Goal: Task Accomplishment & Management: Complete application form

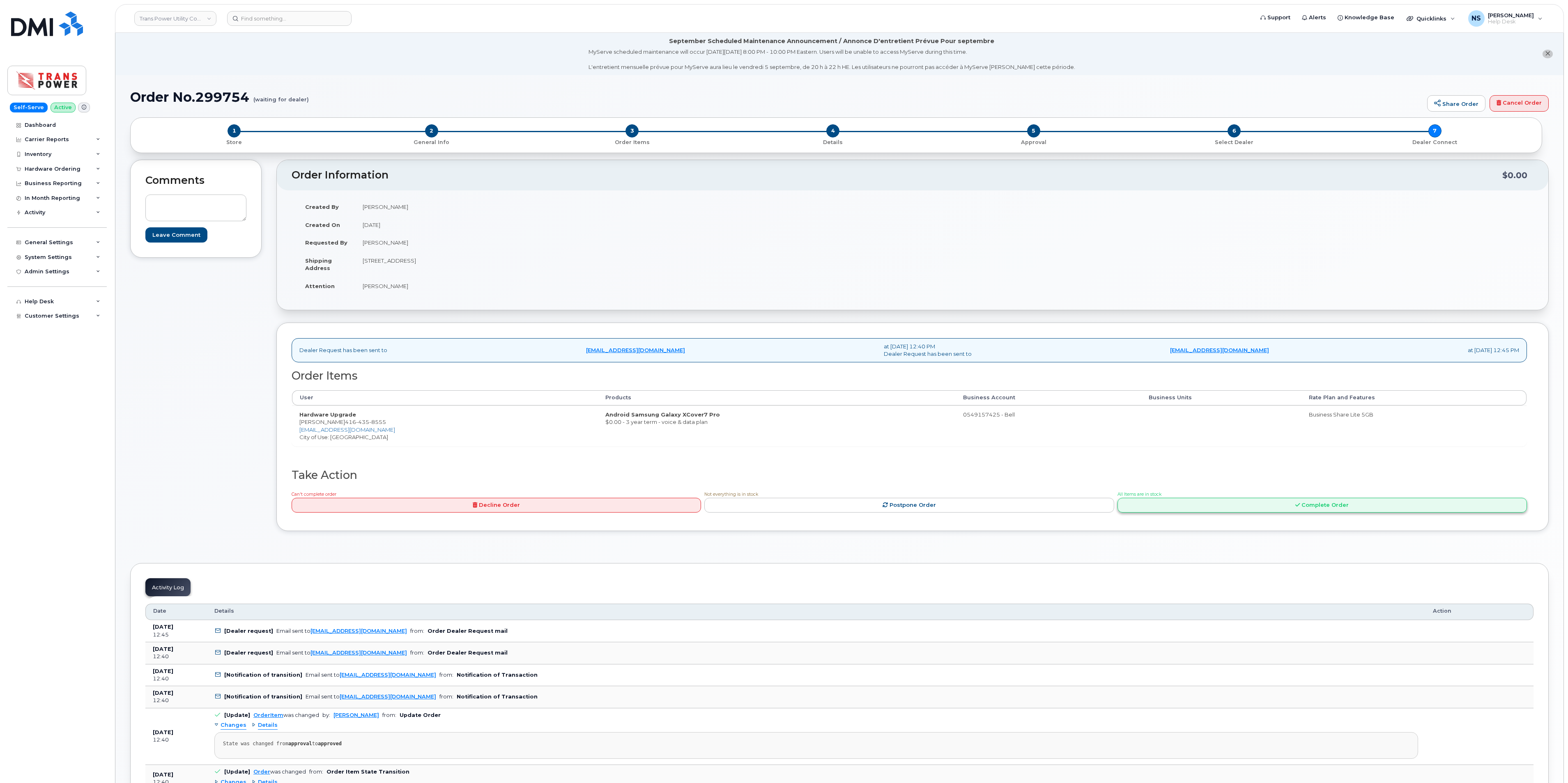
click at [1418, 513] on link "Complete Order" at bounding box center [1322, 505] width 410 height 15
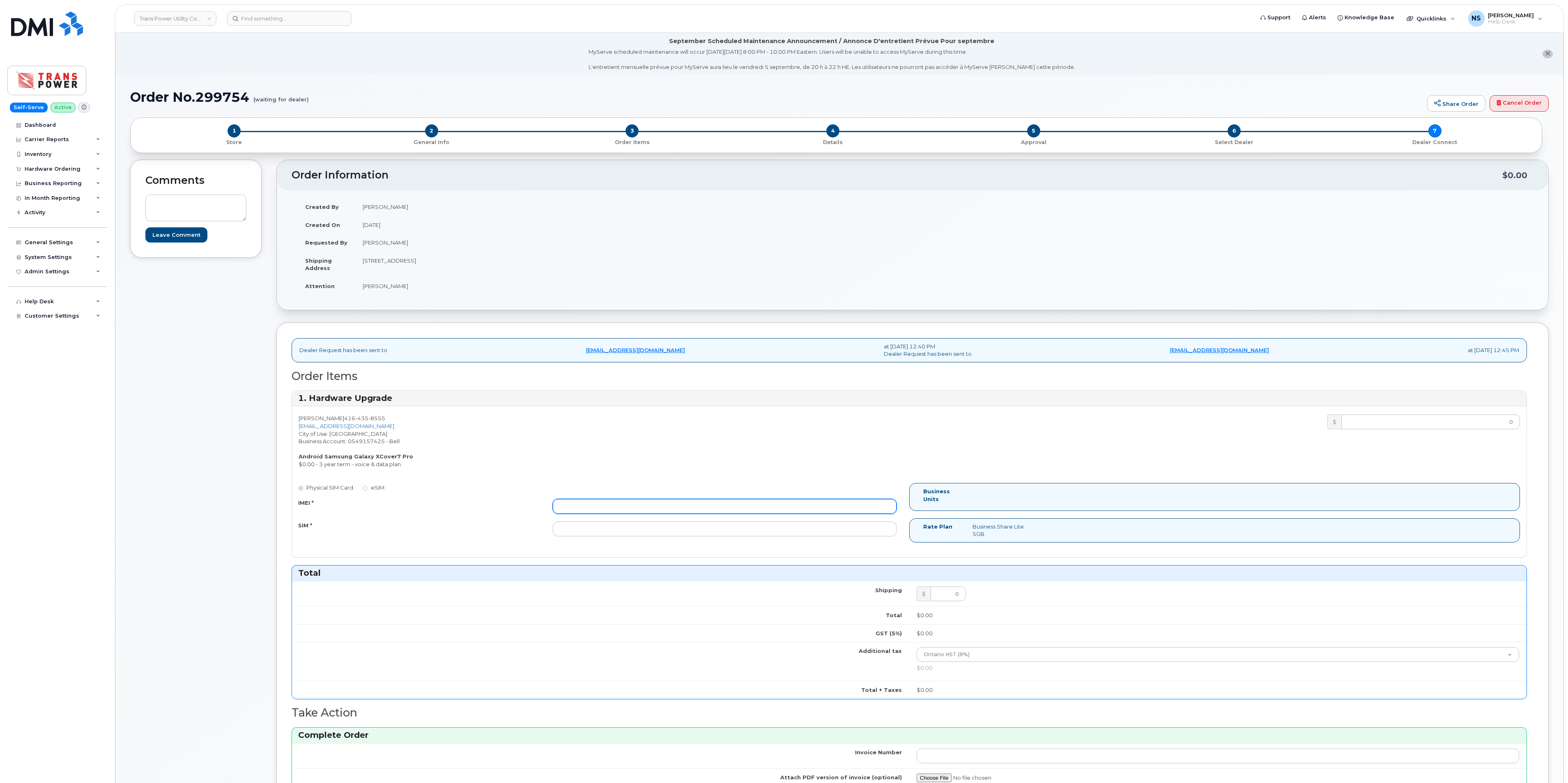
click at [597, 514] on input "IMEI *" at bounding box center [724, 506] width 344 height 15
paste input "299754"
drag, startPoint x: 534, startPoint y: 517, endPoint x: 379, endPoint y: 533, distance: 155.8
click at [379, 533] on div "IMEI * 299754 SIM *" at bounding box center [597, 517] width 611 height 37
paste input "35006371011891"
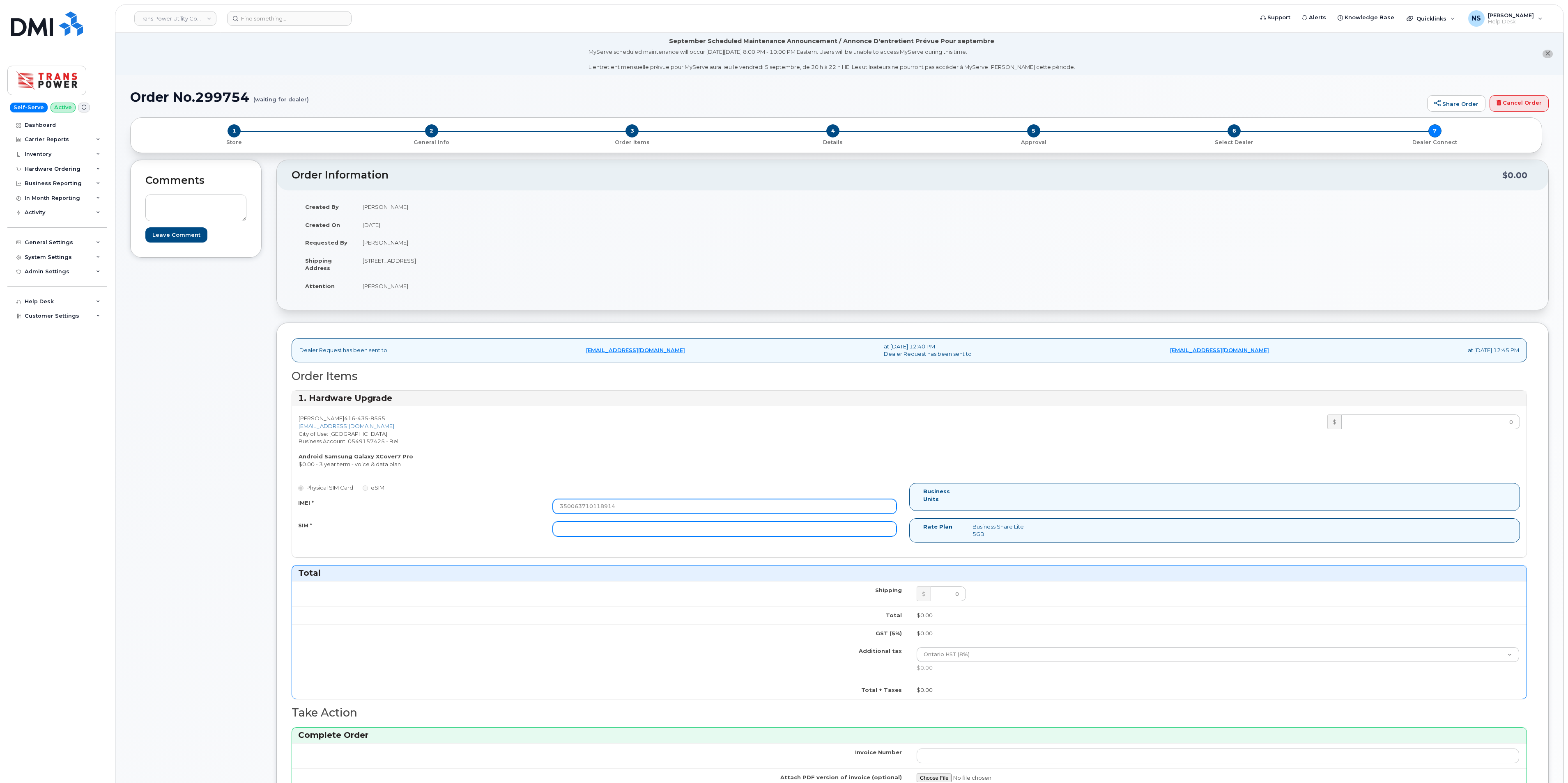
type input "350063710118914"
drag, startPoint x: 595, startPoint y: 538, endPoint x: 574, endPoint y: 535, distance: 21.2
click at [595, 537] on input "SIM *" at bounding box center [724, 529] width 344 height 15
click at [719, 537] on input "SIM *" at bounding box center [724, 529] width 344 height 15
paste input "89302610207417043723"
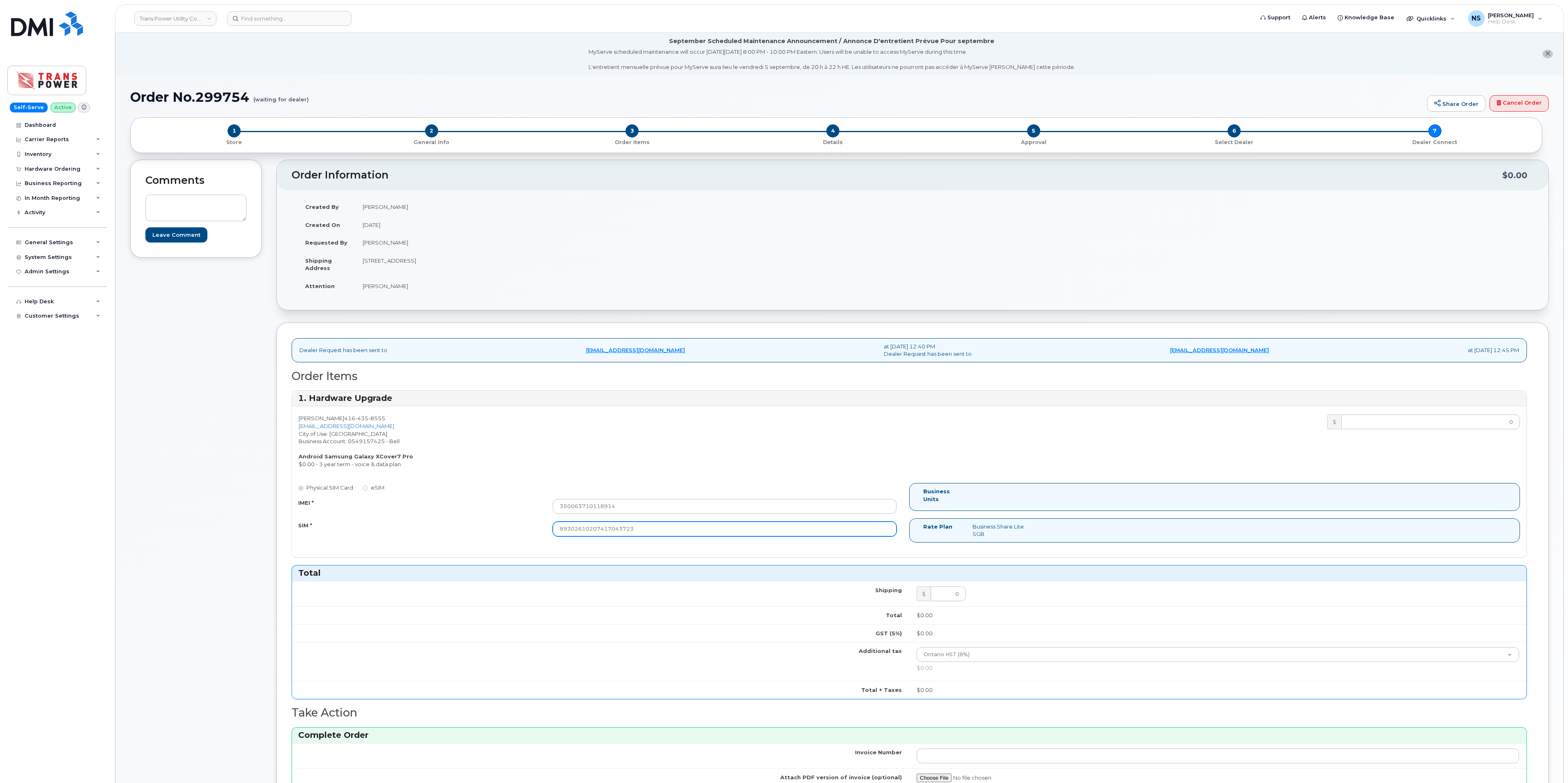
type input "89302610207417043723"
click at [735, 437] on div "[PERSON_NAME] [PHONE_NUMBER] [EMAIL_ADDRESS][DOMAIN_NAME] City of Use: [GEOGRAP…" at bounding box center [601, 441] width 617 height 54
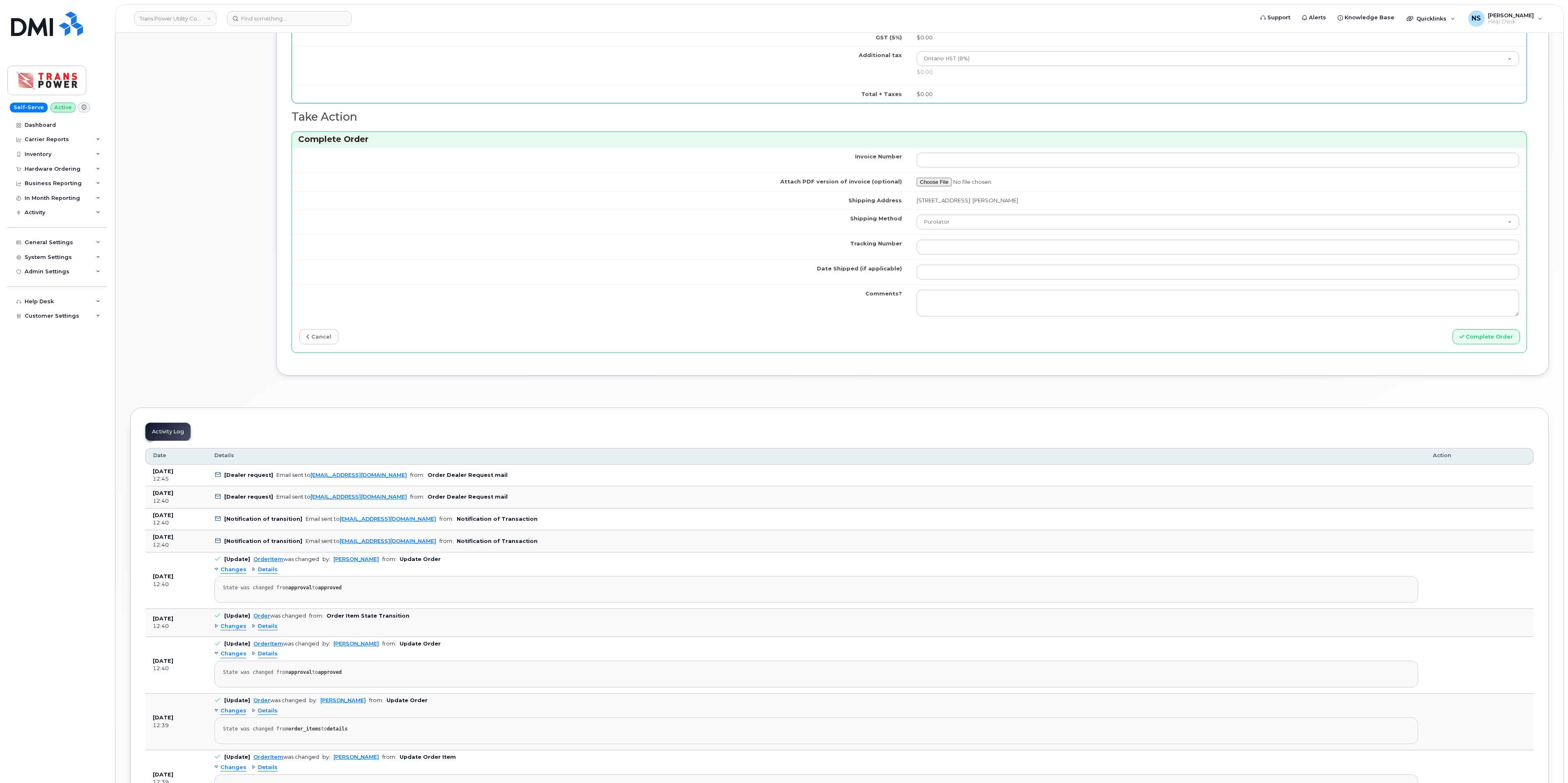
scroll to position [585, 0]
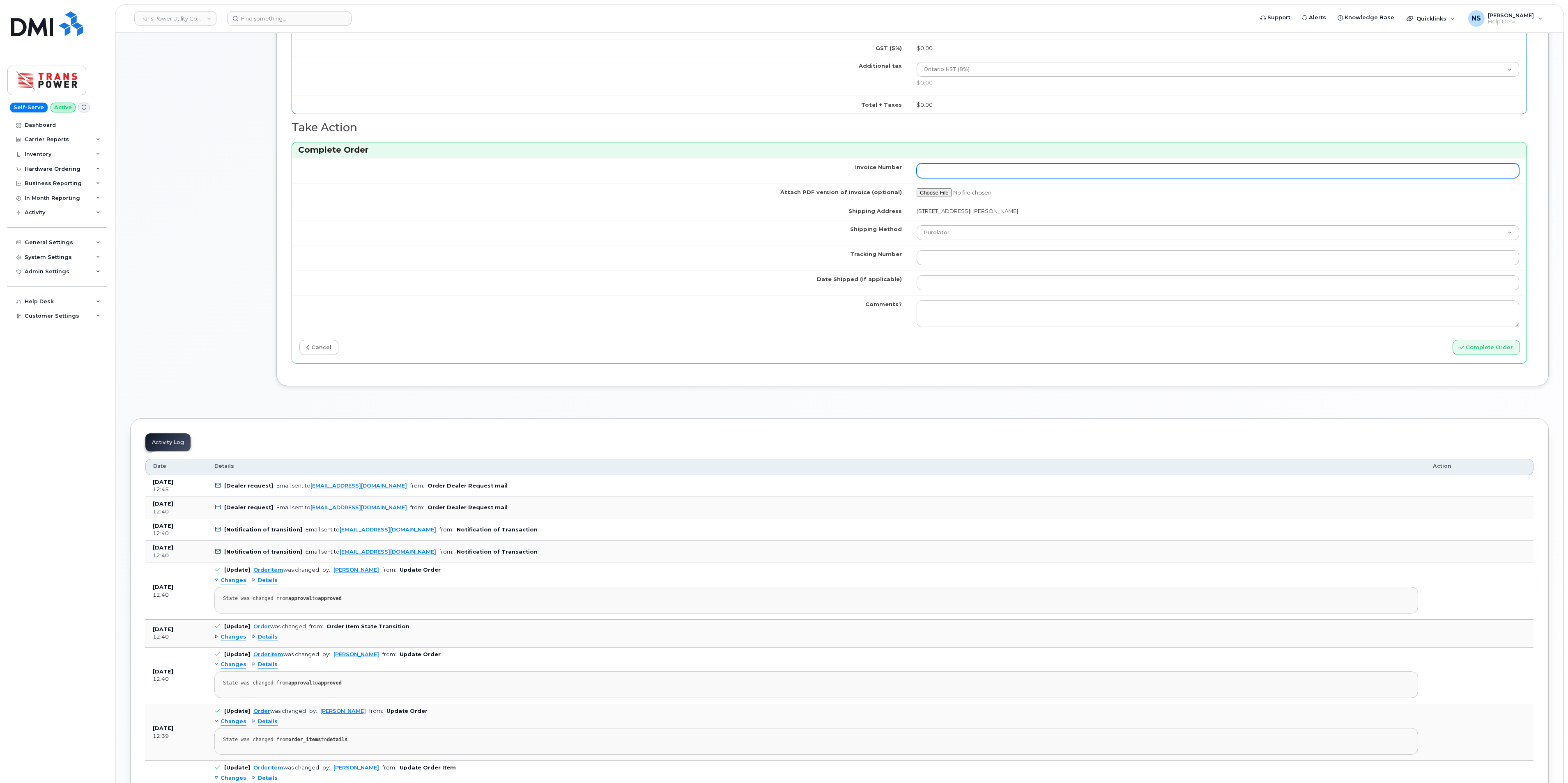
click at [1083, 178] on input "Invoice Number" at bounding box center [1218, 171] width 603 height 15
paste input "NYORKIN211129"
type input "NYORKIN211129"
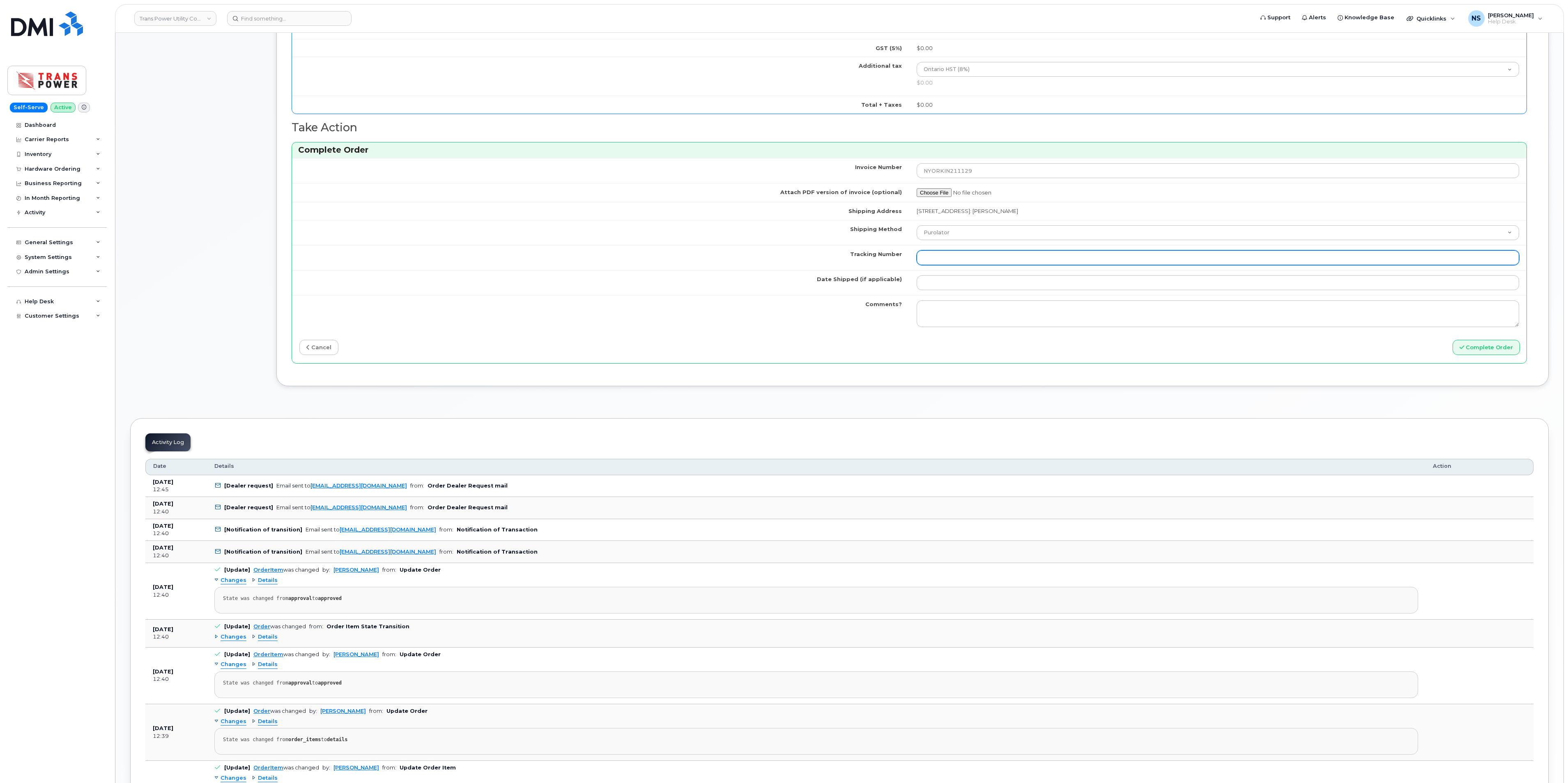
drag, startPoint x: 849, startPoint y: 315, endPoint x: 964, endPoint y: 270, distance: 123.5
click at [861, 315] on td "Comments?" at bounding box center [601, 313] width 617 height 37
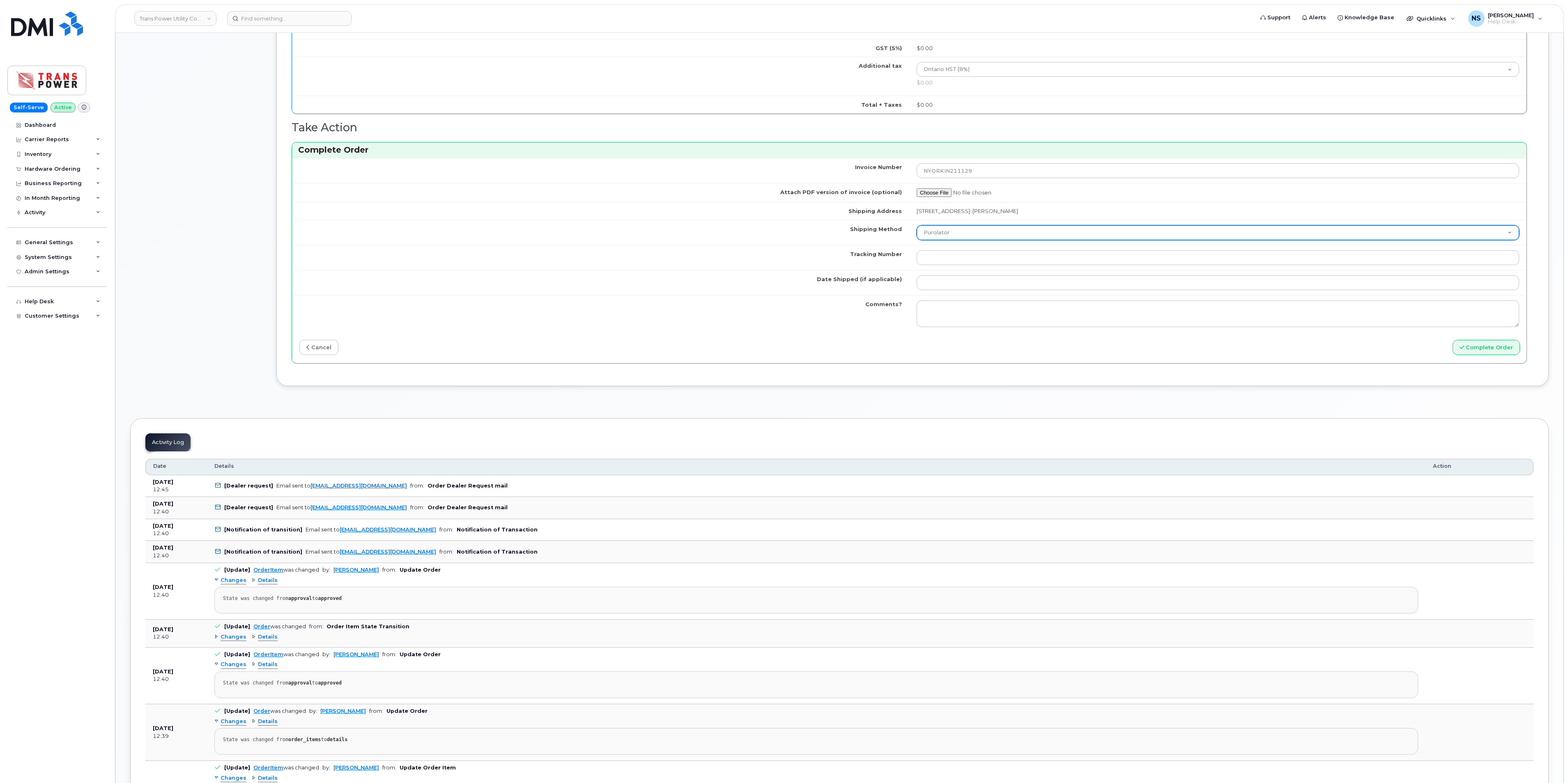
drag, startPoint x: 968, startPoint y: 251, endPoint x: 964, endPoint y: 256, distance: 6.4
click at [968, 240] on select "Purolator UPS FedEx Canada Post Courier Other Drop Off Pick Up" at bounding box center [1218, 232] width 603 height 15
select select "Other"
click at [917, 239] on select "Purolator UPS FedEx Canada Post Courier Other Drop Off Pick Up" at bounding box center [1218, 232] width 603 height 15
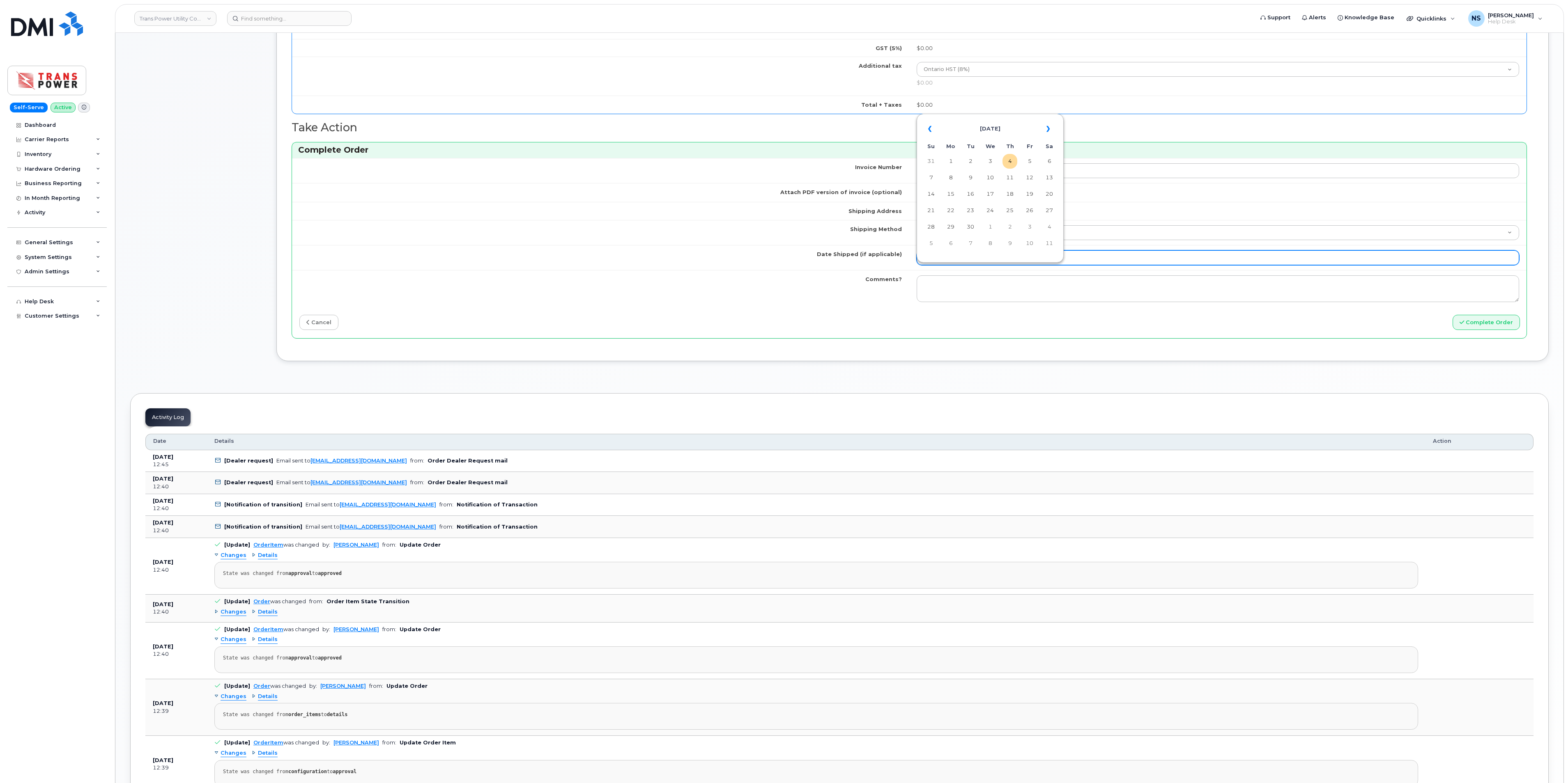
click at [947, 265] on input "Date Shipped (if applicable)" at bounding box center [1218, 258] width 603 height 15
drag, startPoint x: 1006, startPoint y: 158, endPoint x: 990, endPoint y: 164, distance: 17.1
click at [1006, 158] on td "4" at bounding box center [1010, 161] width 15 height 15
type input "[DATE]"
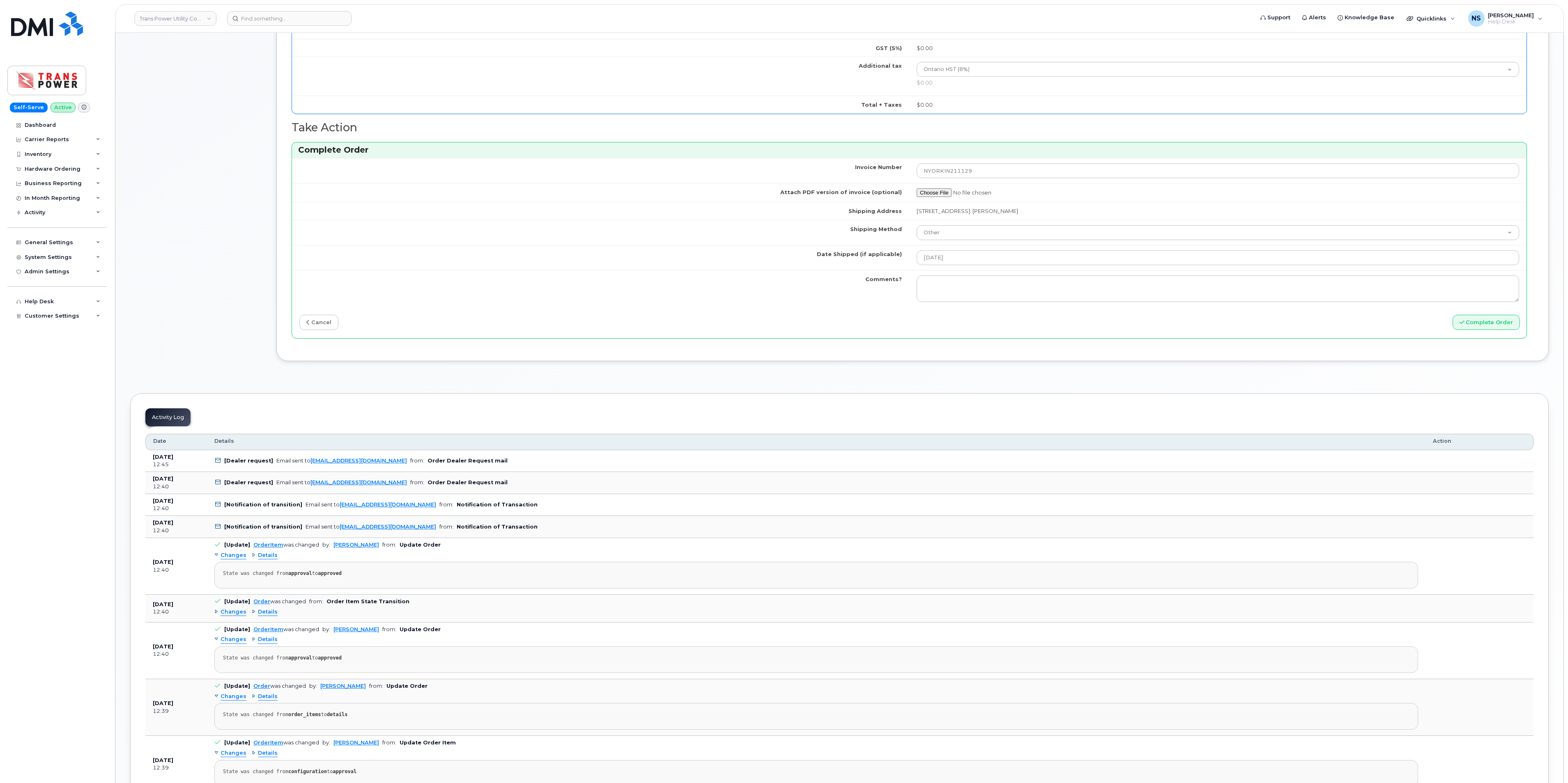
click at [734, 289] on td "Comments?" at bounding box center [601, 288] width 617 height 37
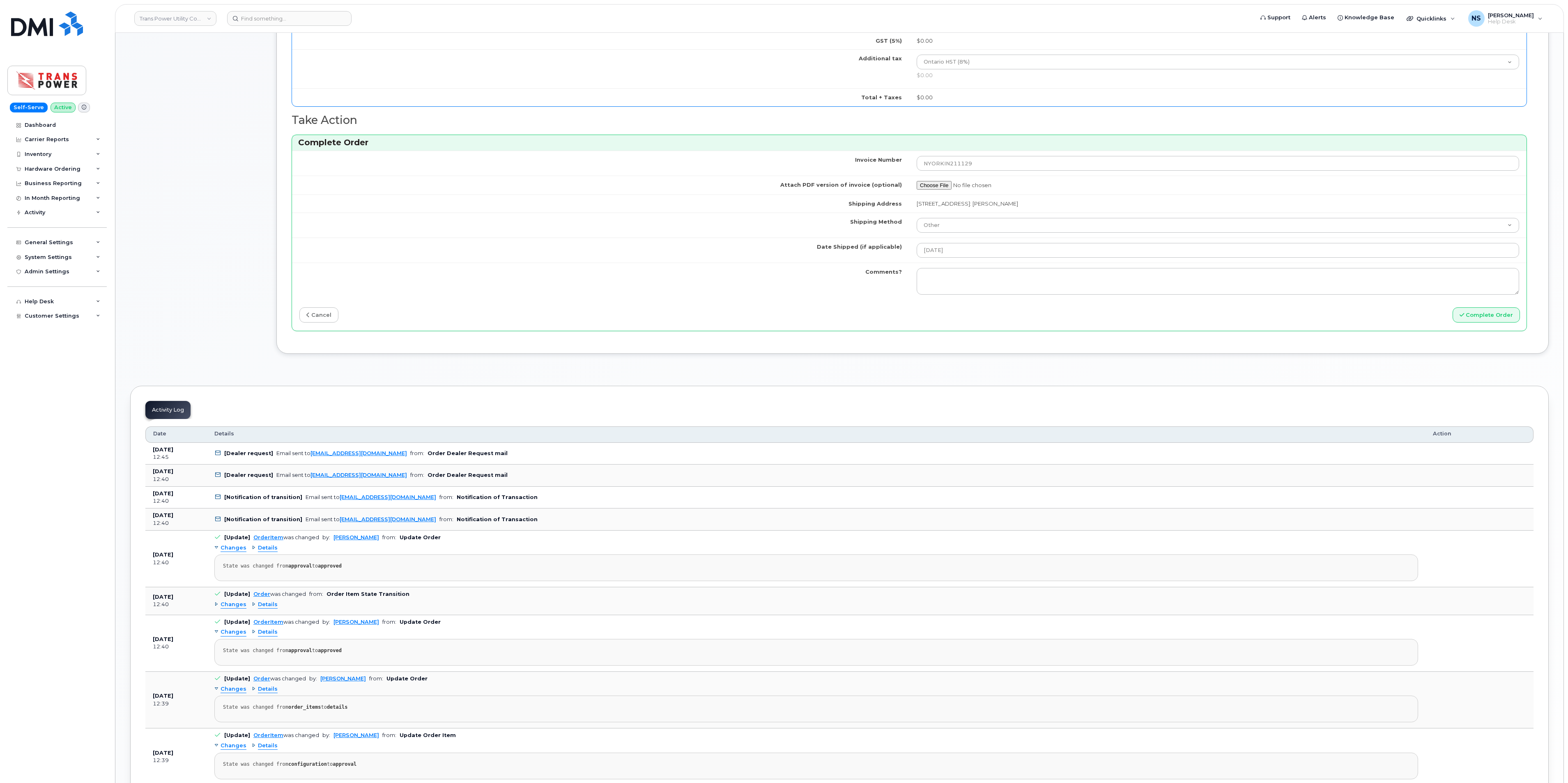
scroll to position [657, 0]
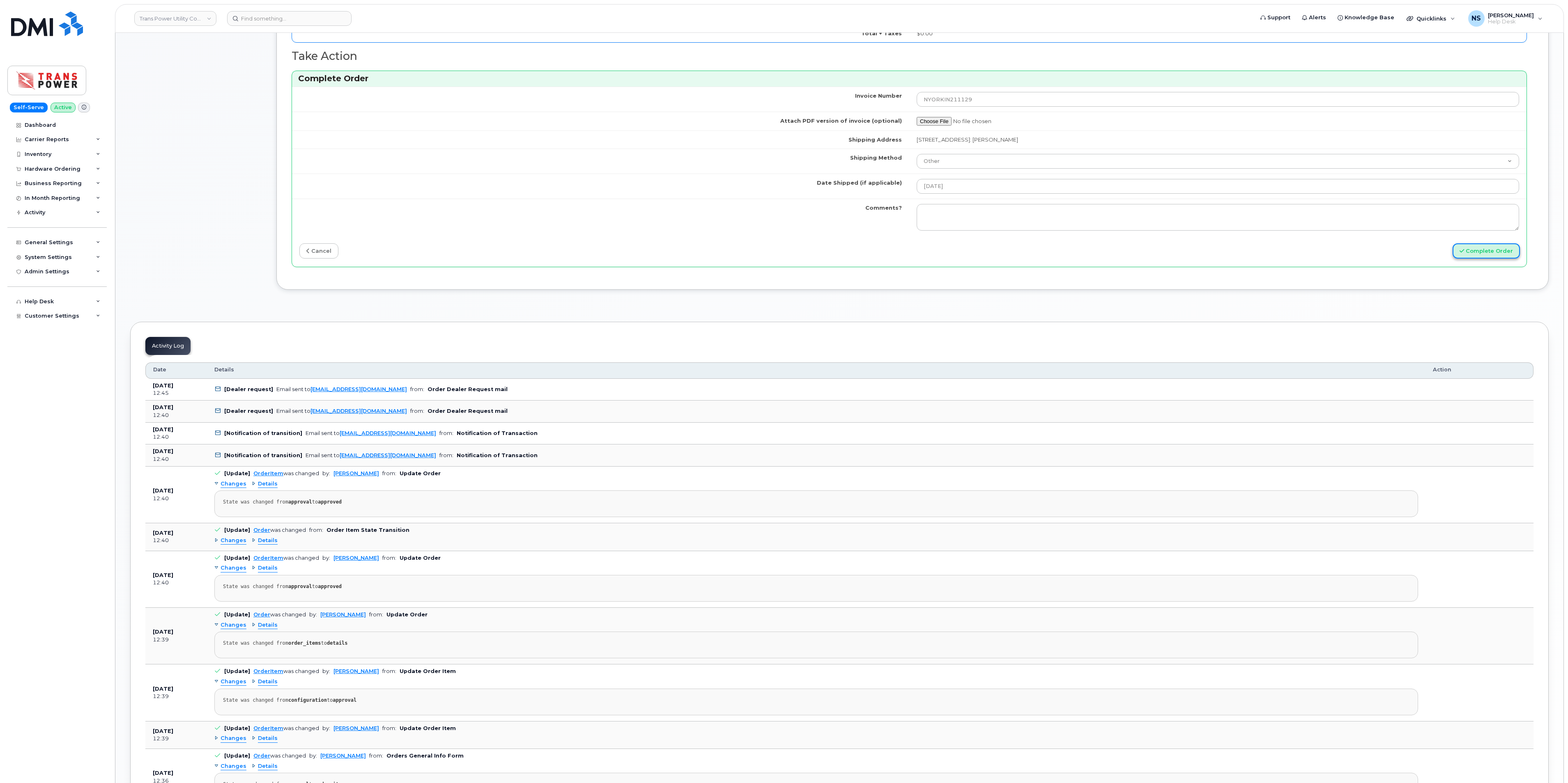
click at [1497, 259] on button "Complete Order" at bounding box center [1486, 251] width 68 height 15
